Goal: Browse casually: Explore the website without a specific task or goal

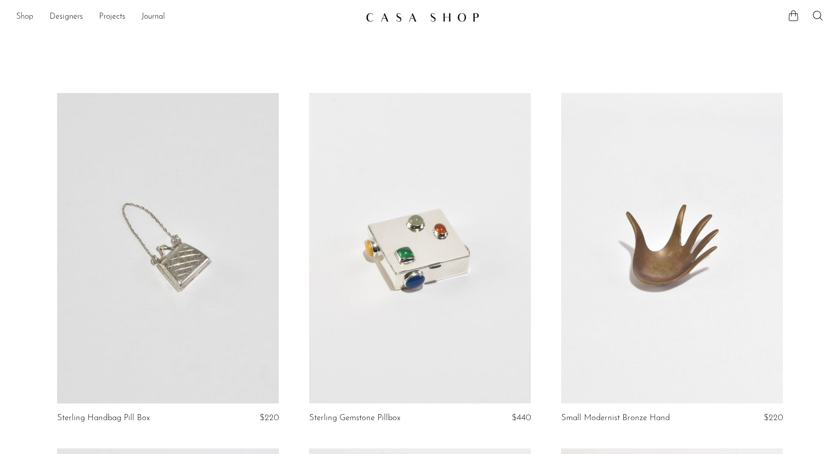
click at [22, 15] on link "Shop" at bounding box center [24, 17] width 17 height 13
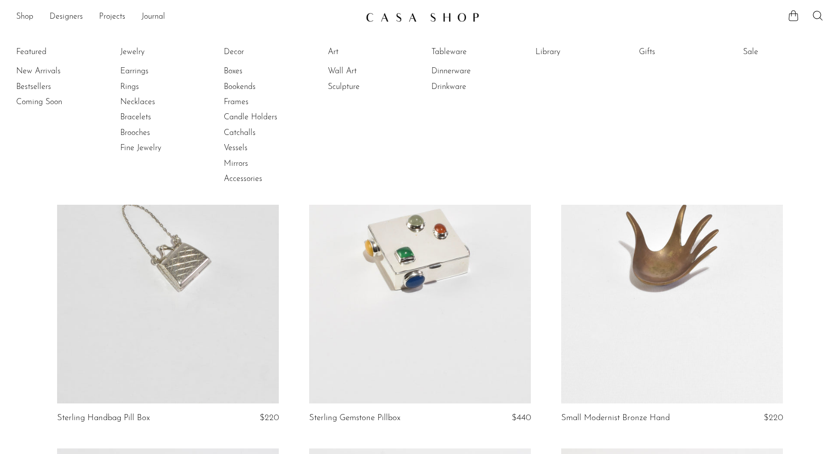
click at [445, 45] on li "Tableware" at bounding box center [469, 51] width 76 height 15
click at [444, 52] on link "Tableware" at bounding box center [469, 51] width 76 height 11
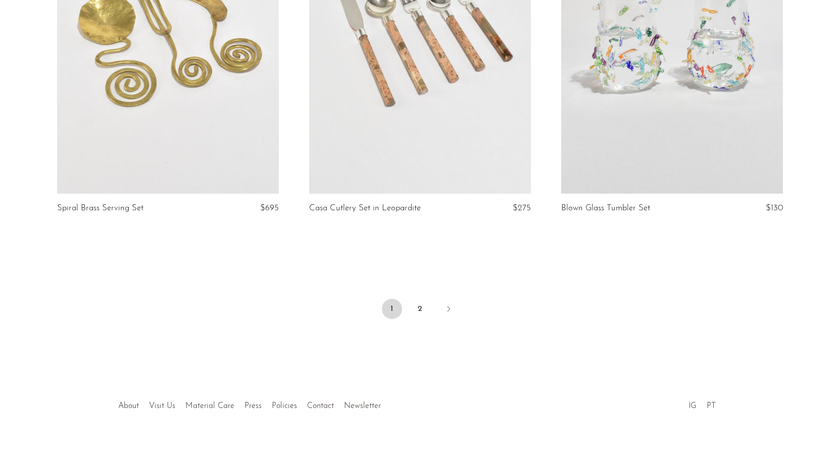
scroll to position [4126, 0]
click at [418, 313] on link "2" at bounding box center [420, 309] width 20 height 20
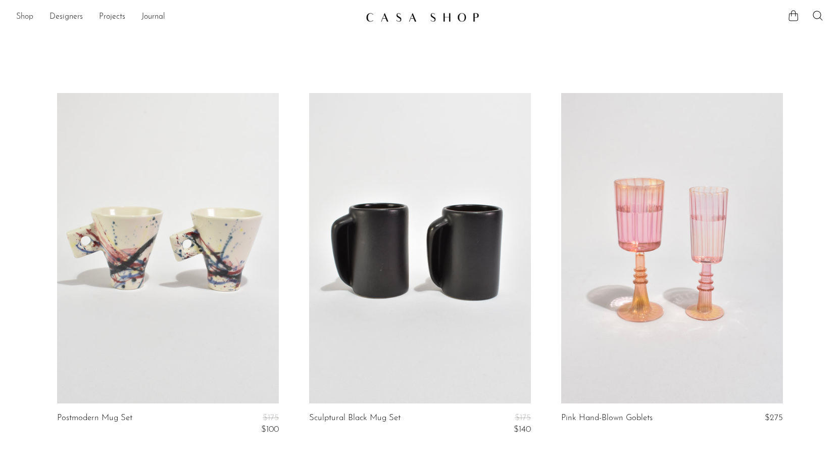
click at [29, 19] on link "Shop" at bounding box center [24, 17] width 17 height 13
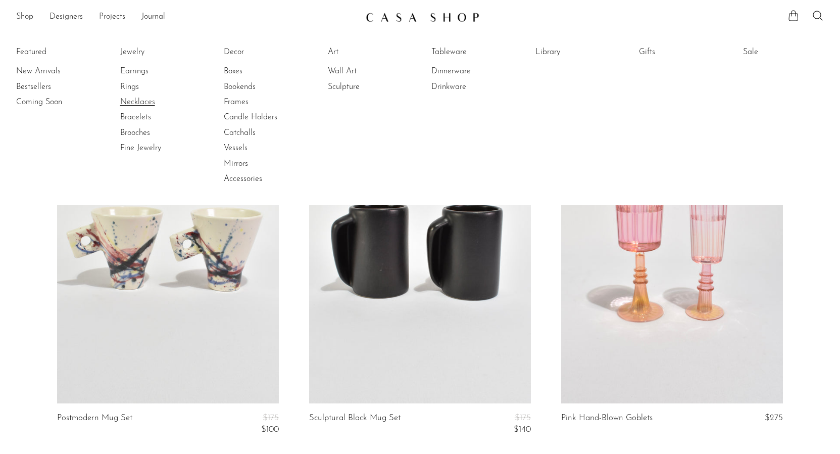
click at [143, 97] on link "Necklaces" at bounding box center [158, 101] width 76 height 11
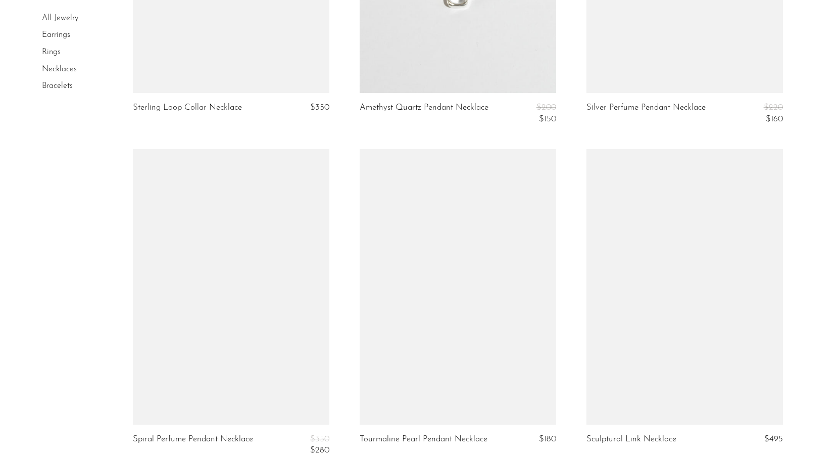
scroll to position [2675, 0]
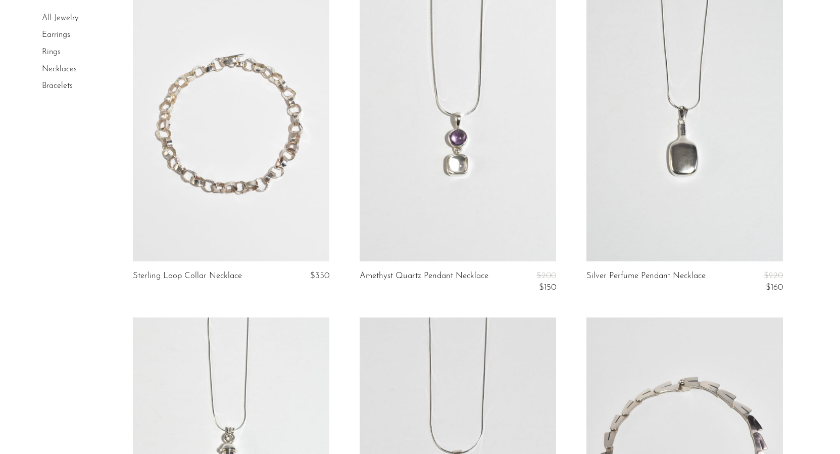
click at [58, 89] on link "Bracelets" at bounding box center [57, 86] width 31 height 8
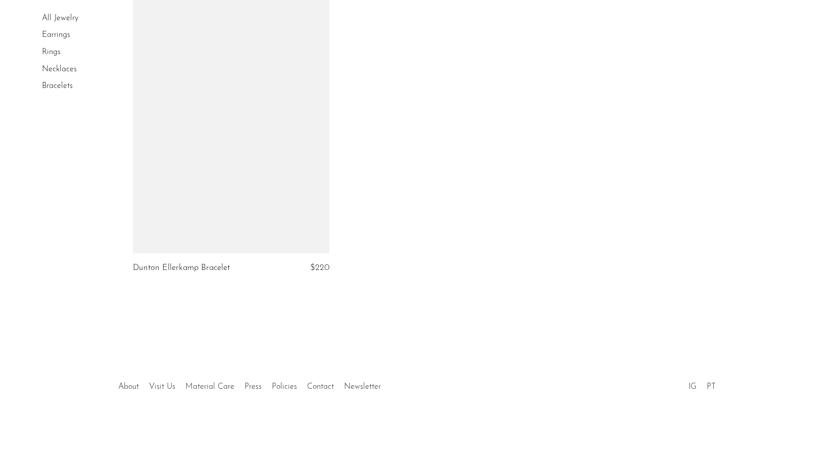
scroll to position [963, 0]
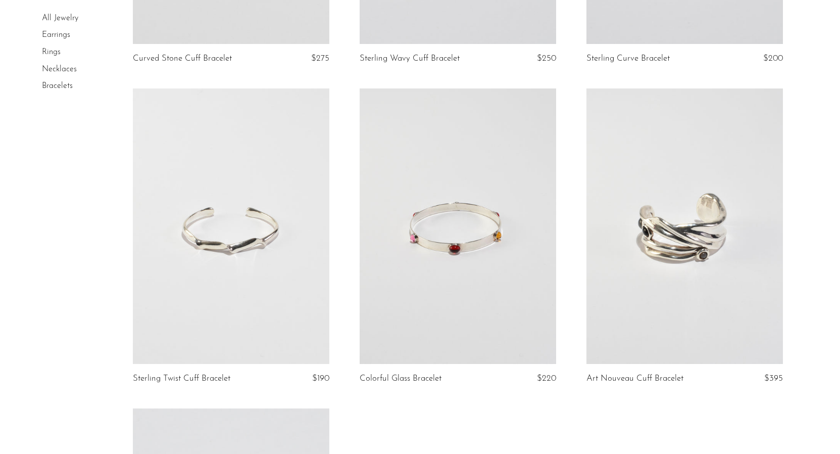
click at [57, 50] on link "Rings" at bounding box center [51, 52] width 19 height 8
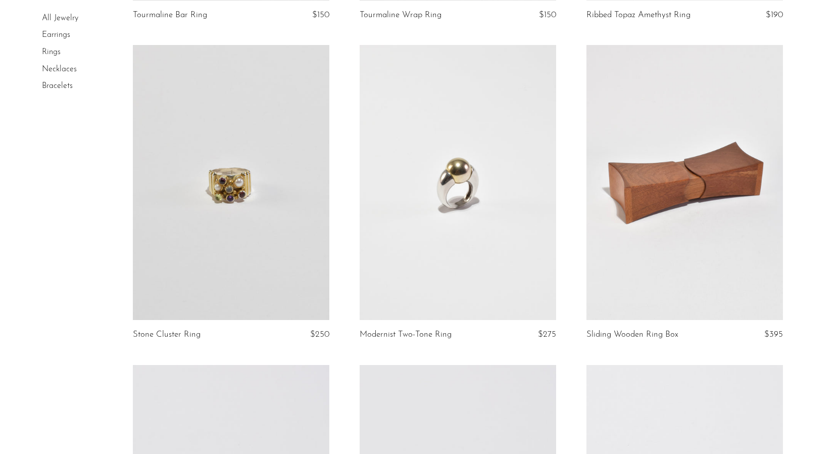
scroll to position [1647, 0]
click at [666, 303] on link at bounding box center [685, 181] width 197 height 275
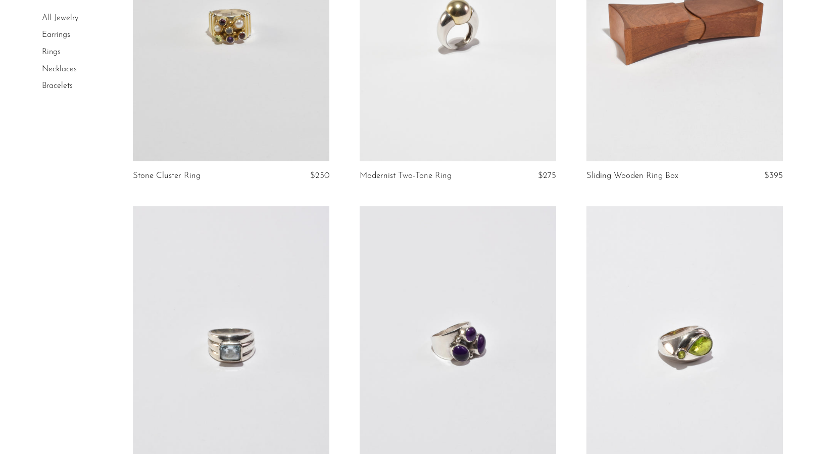
scroll to position [1654, 0]
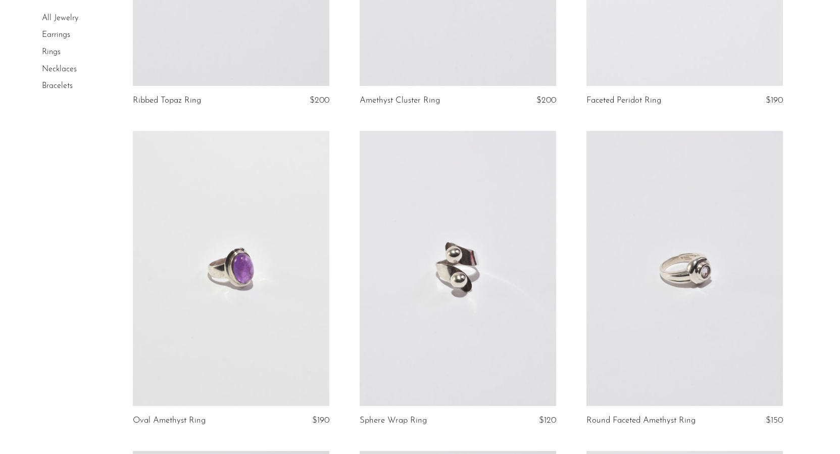
click at [126, 294] on article "Oval Amethyst Ring $190" at bounding box center [231, 291] width 227 height 320
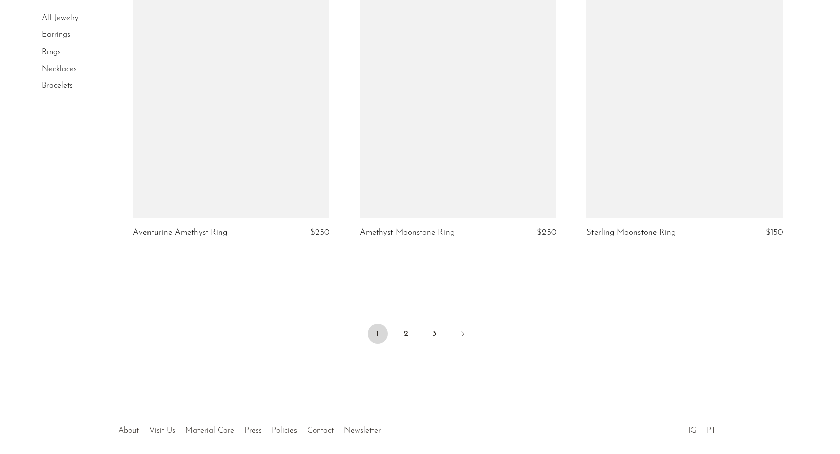
scroll to position [3711, 0]
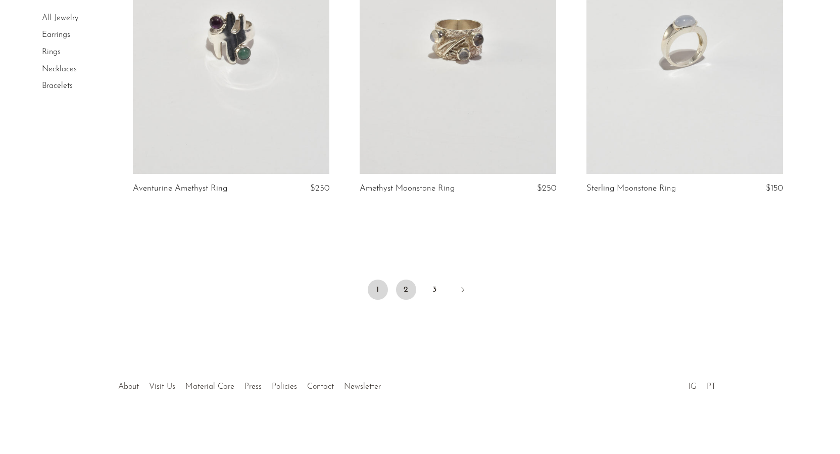
click at [406, 290] on link "2" at bounding box center [406, 289] width 20 height 20
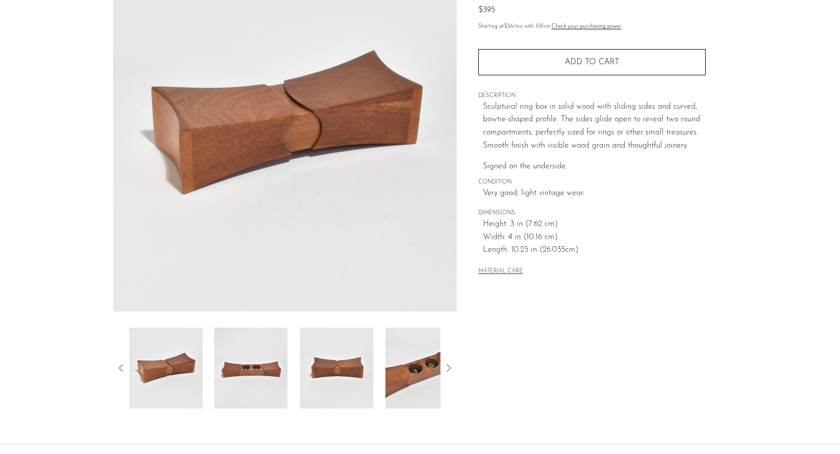
scroll to position [204, 0]
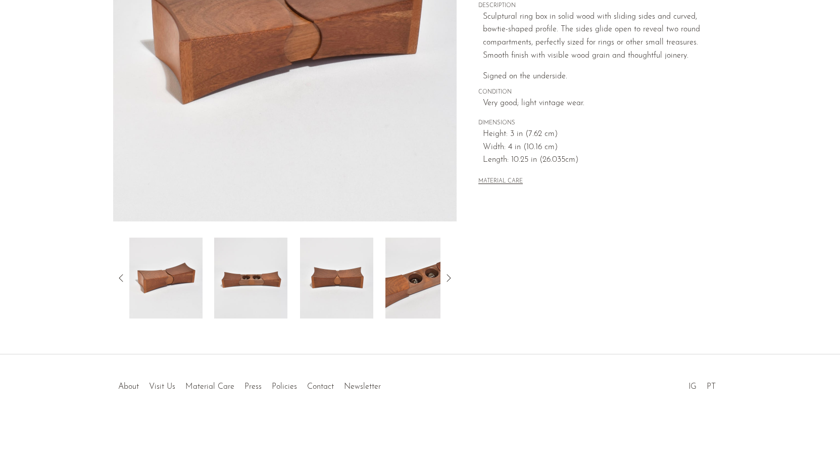
click at [252, 271] on img at bounding box center [250, 277] width 73 height 81
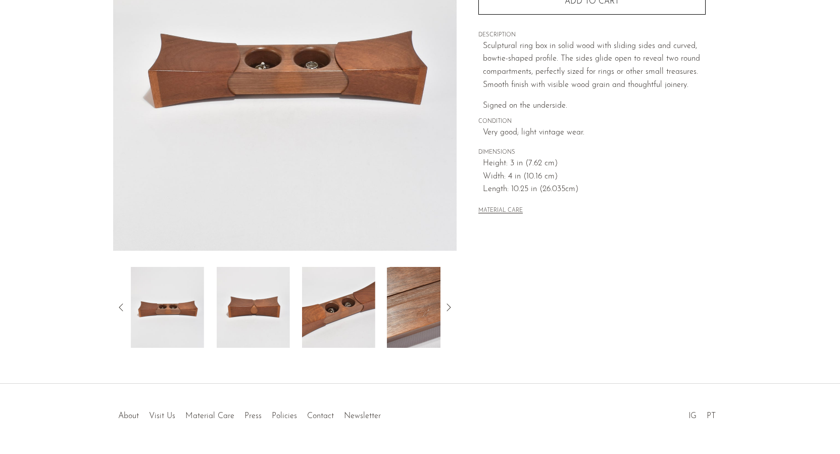
scroll to position [170, 0]
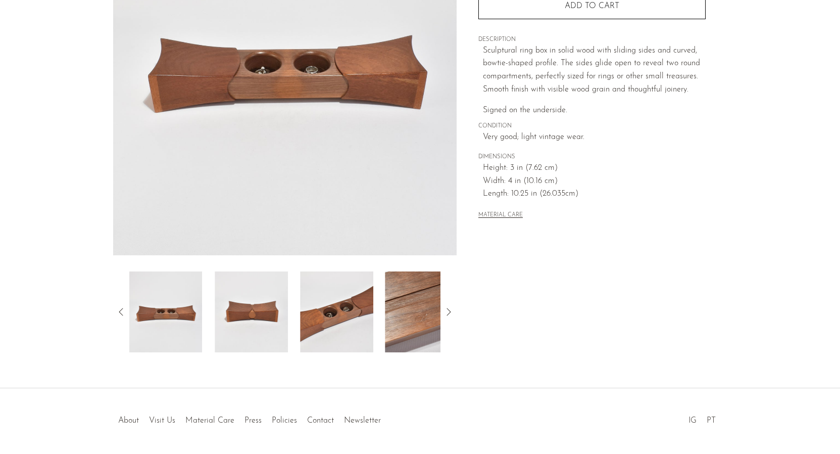
click at [252, 291] on img at bounding box center [251, 311] width 73 height 81
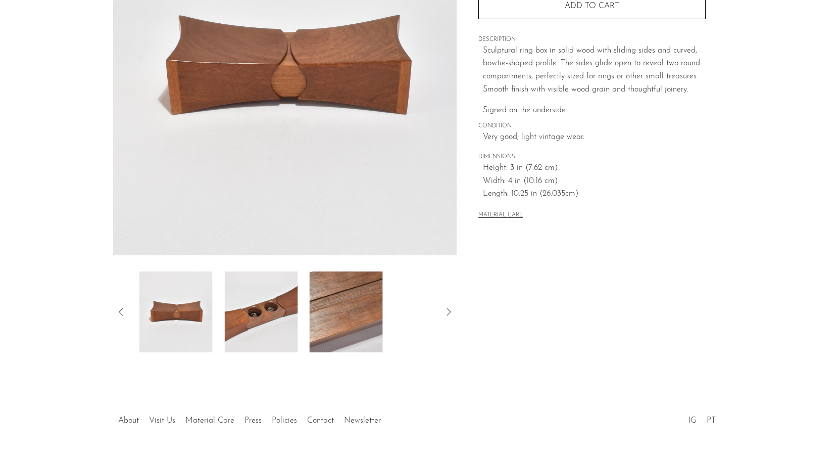
click at [278, 319] on img at bounding box center [260, 311] width 73 height 81
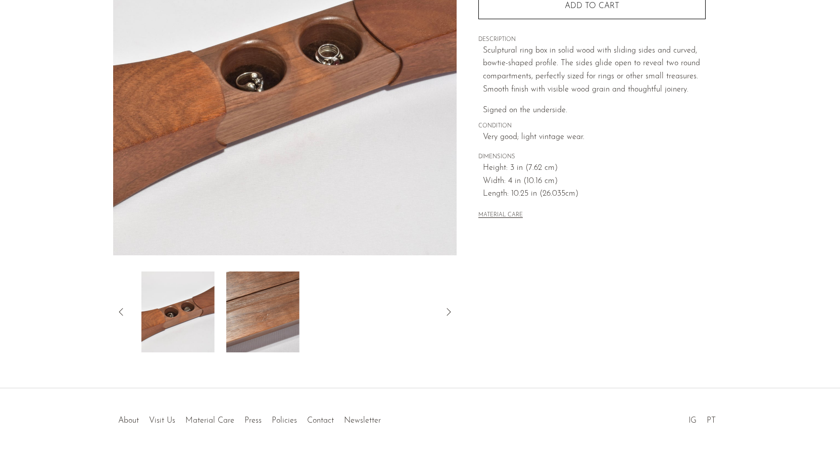
click at [278, 319] on img at bounding box center [262, 311] width 73 height 81
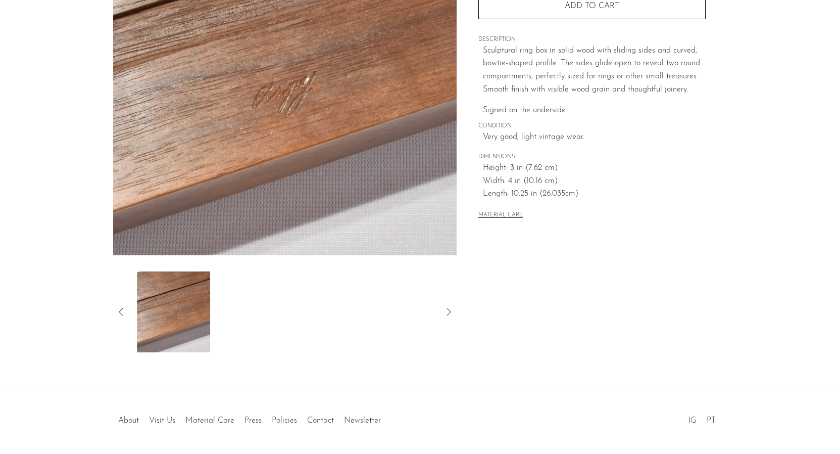
click at [278, 319] on div at bounding box center [285, 311] width 312 height 81
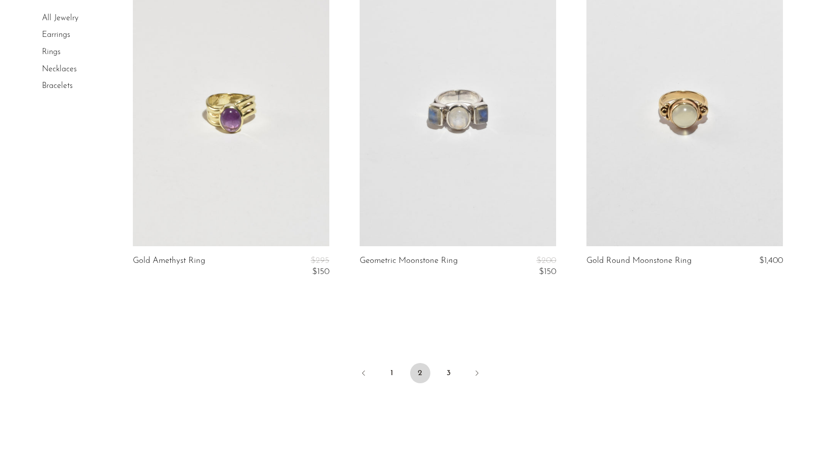
scroll to position [3779, 0]
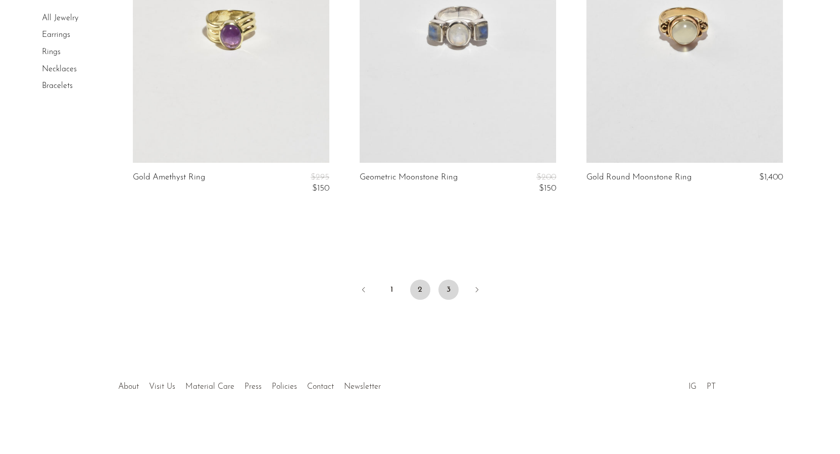
click at [454, 288] on link "3" at bounding box center [449, 289] width 20 height 20
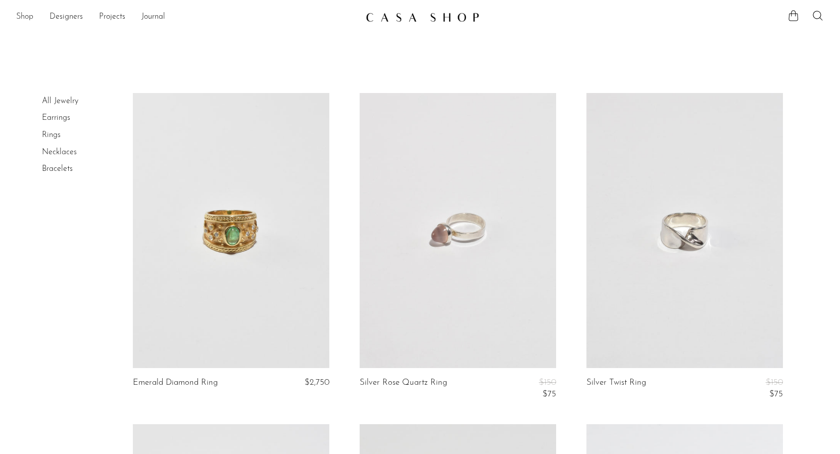
click at [26, 13] on link "Shop" at bounding box center [24, 17] width 17 height 13
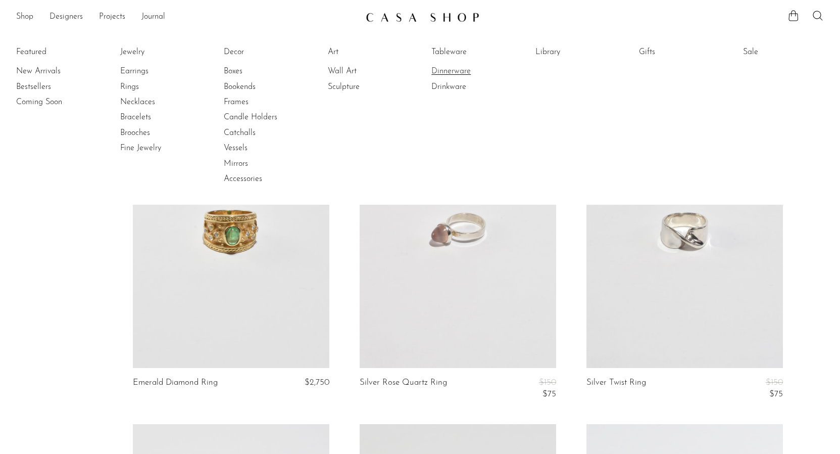
click at [453, 75] on link "Dinnerware" at bounding box center [469, 71] width 76 height 11
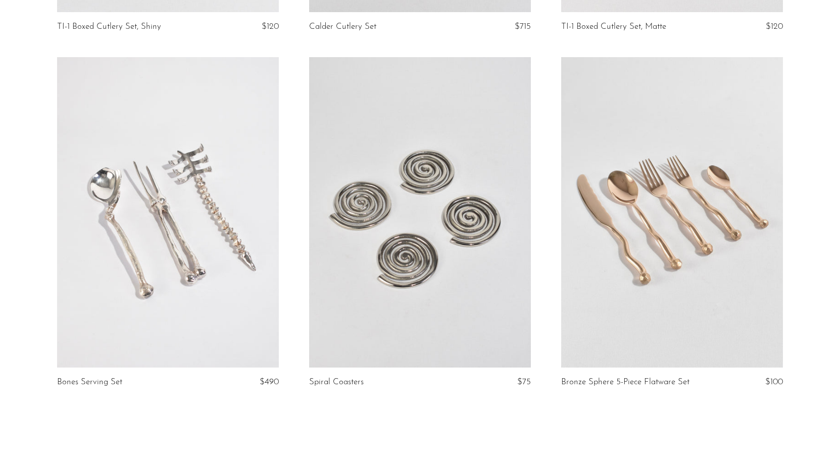
scroll to position [3357, 0]
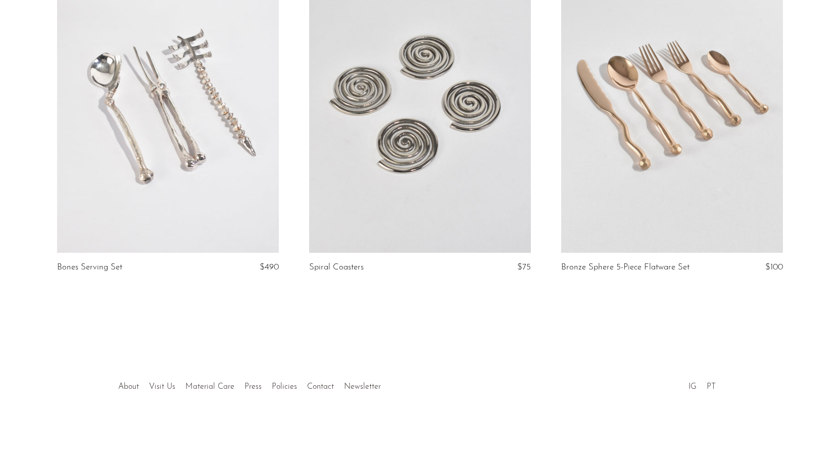
click at [372, 202] on link at bounding box center [420, 97] width 222 height 310
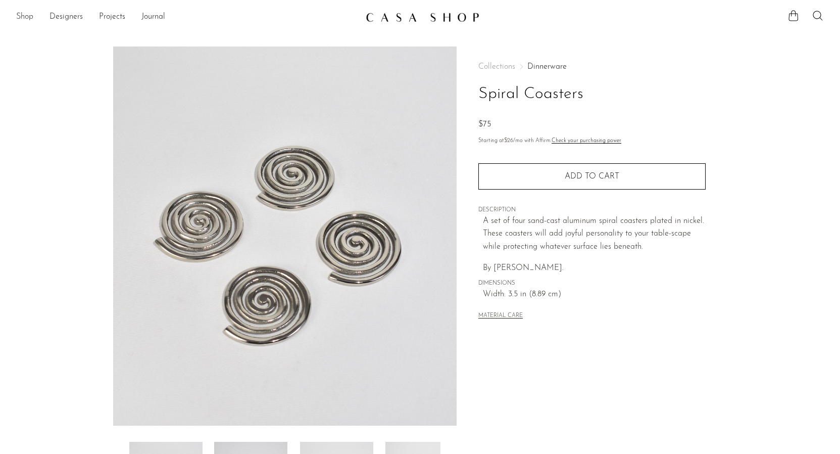
click at [24, 20] on link "Shop" at bounding box center [24, 17] width 17 height 13
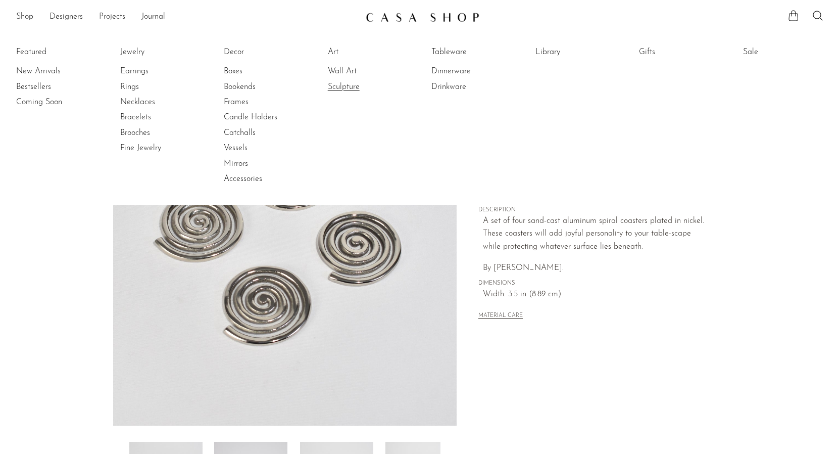
click at [335, 84] on link "Sculpture" at bounding box center [366, 86] width 76 height 11
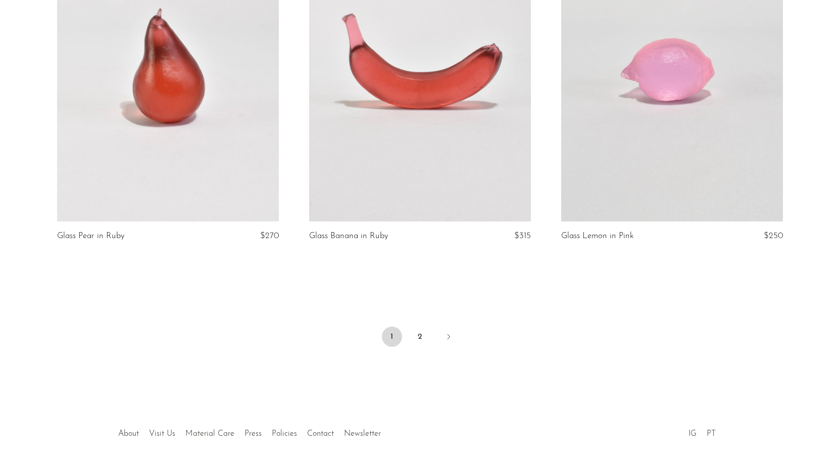
scroll to position [4120, 0]
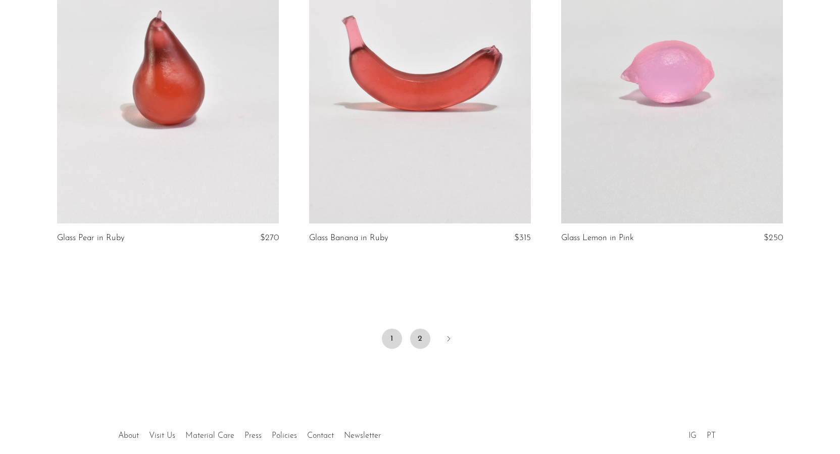
click at [417, 335] on link "2" at bounding box center [420, 338] width 20 height 20
